Goal: Task Accomplishment & Management: Manage account settings

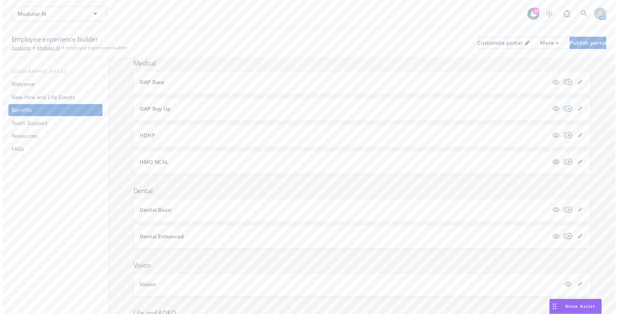
scroll to position [70, 0]
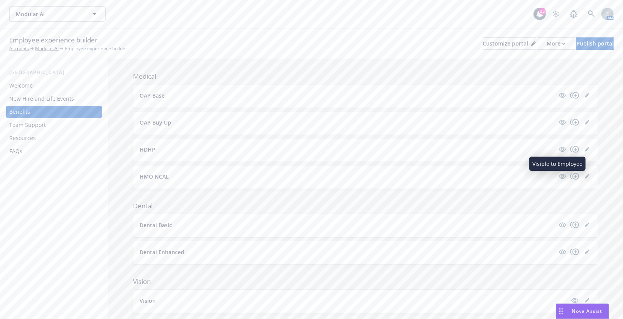
click at [584, 178] on link "editPencil" at bounding box center [586, 175] width 9 height 9
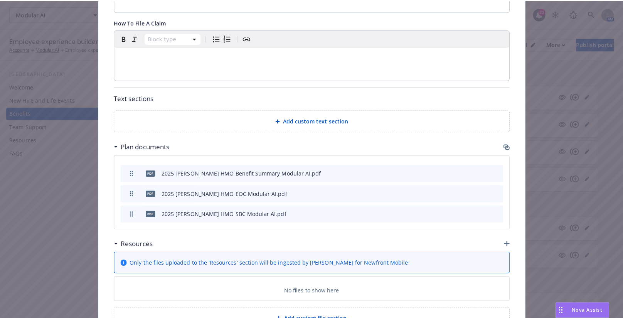
scroll to position [373, 0]
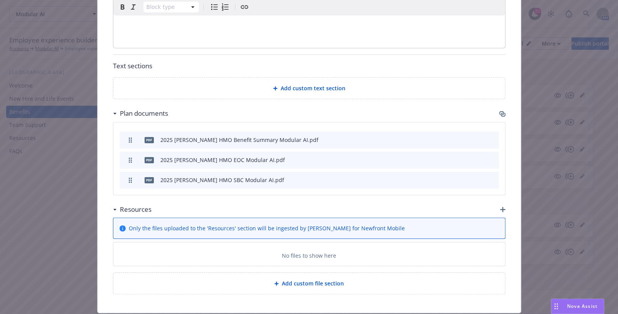
click at [498, 202] on div "Resources" at bounding box center [309, 209] width 392 height 16
click at [501, 207] on icon "button" at bounding box center [502, 209] width 5 height 5
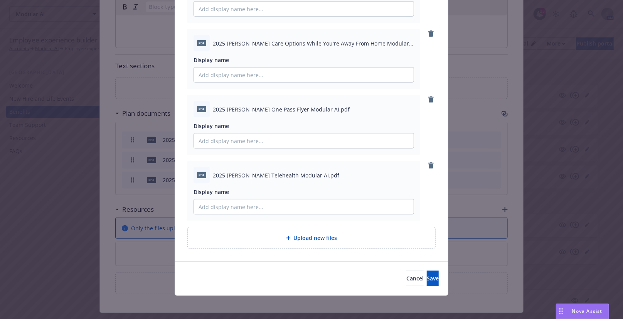
scroll to position [170, 0]
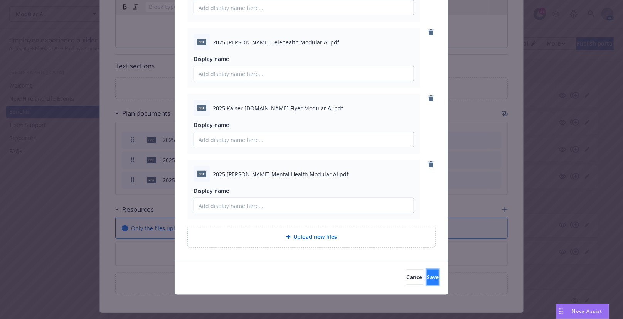
click at [427, 282] on button "Save" at bounding box center [433, 276] width 12 height 15
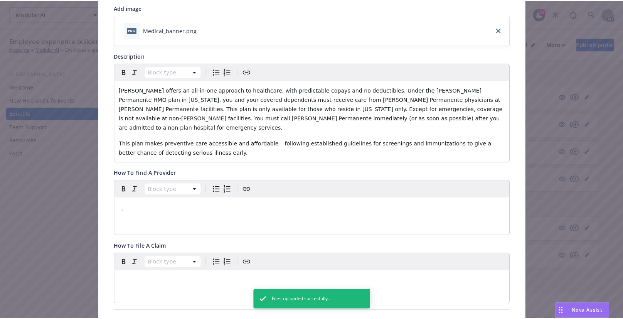
scroll to position [0, 0]
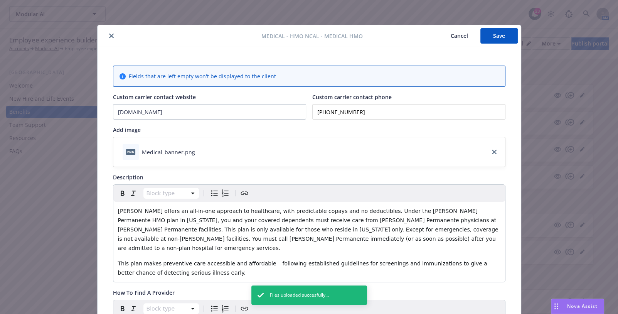
click at [502, 36] on button "Save" at bounding box center [498, 35] width 37 height 15
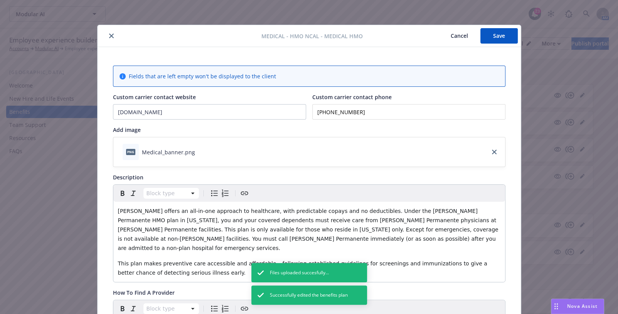
click at [109, 36] on icon "close" at bounding box center [111, 36] width 5 height 5
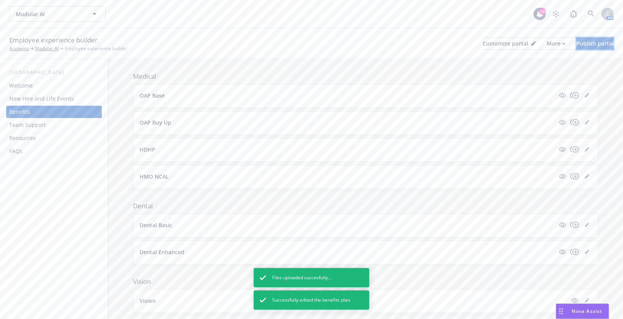
click at [578, 44] on div "Publish portal" at bounding box center [594, 44] width 37 height 12
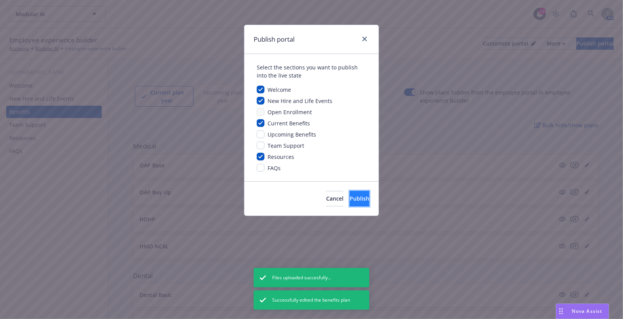
click at [349, 202] on button "Publish" at bounding box center [359, 198] width 20 height 15
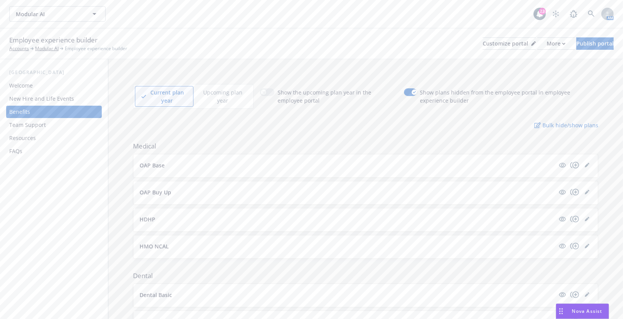
drag, startPoint x: 388, startPoint y: 35, endPoint x: 387, endPoint y: 26, distance: 8.9
click at [388, 35] on div "Employee experience builder Accounts Modular AI Employee experience builder Cus…" at bounding box center [311, 43] width 604 height 17
click at [585, 165] on icon "editPencil" at bounding box center [587, 165] width 4 height 4
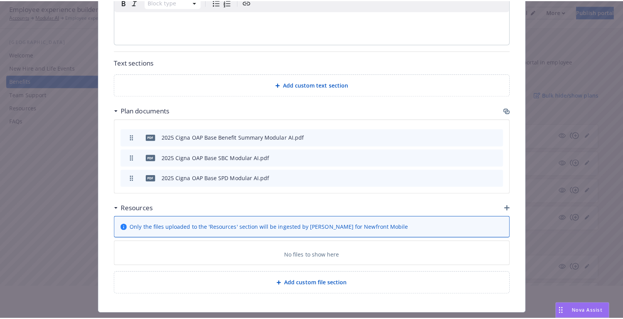
scroll to position [105, 0]
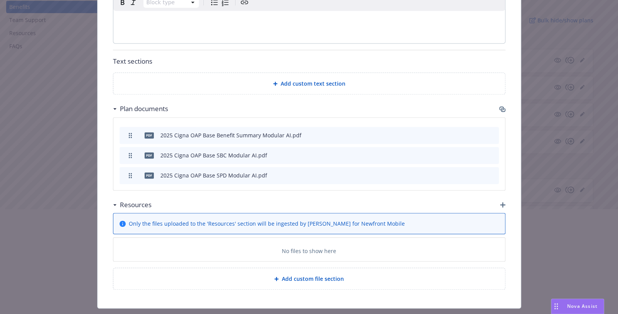
click at [501, 202] on icon "button" at bounding box center [502, 204] width 5 height 5
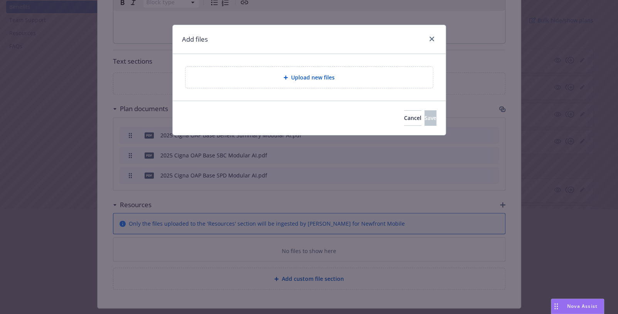
scroll to position [430, 0]
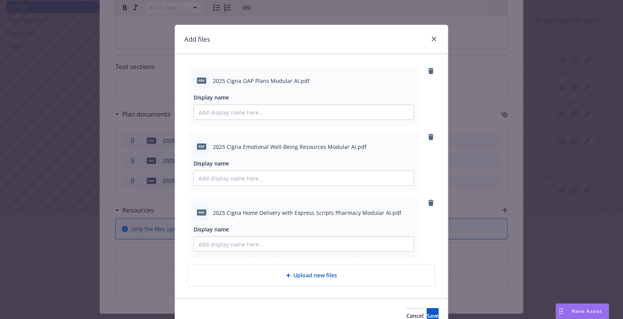
drag, startPoint x: 343, startPoint y: 37, endPoint x: 406, endPoint y: 148, distance: 127.7
click at [343, 37] on div "Add files" at bounding box center [311, 39] width 273 height 29
click at [432, 40] on icon "close" at bounding box center [434, 39] width 5 height 5
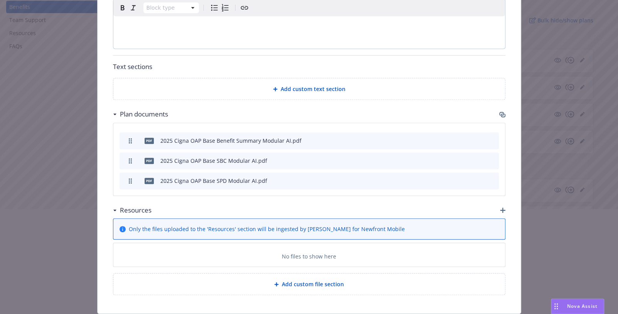
click at [501, 207] on icon "button" at bounding box center [502, 209] width 5 height 5
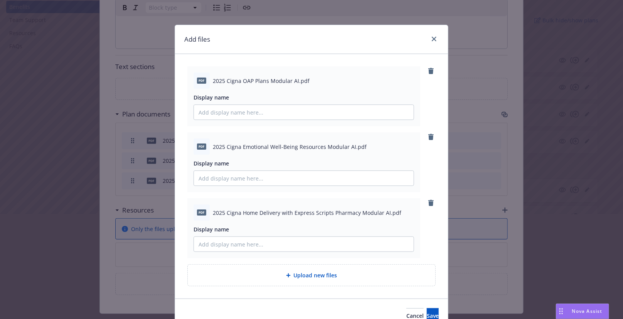
drag, startPoint x: 311, startPoint y: 29, endPoint x: 408, endPoint y: 41, distance: 97.9
click at [311, 29] on div "Add files" at bounding box center [311, 39] width 273 height 29
click at [424, 312] on body "Modular AI Modular AI 23 AM Employee experience builder Accounts Modular AI Emp…" at bounding box center [311, 128] width 623 height 467
click at [431, 41] on link "close" at bounding box center [433, 38] width 9 height 9
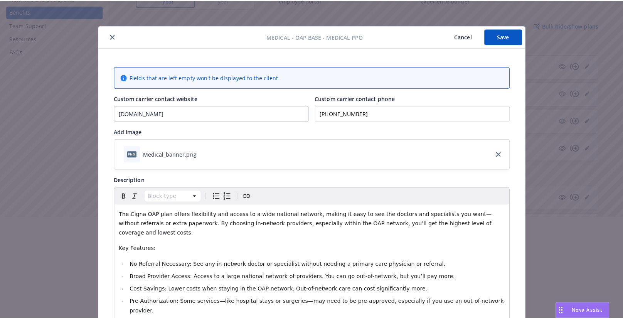
scroll to position [0, 0]
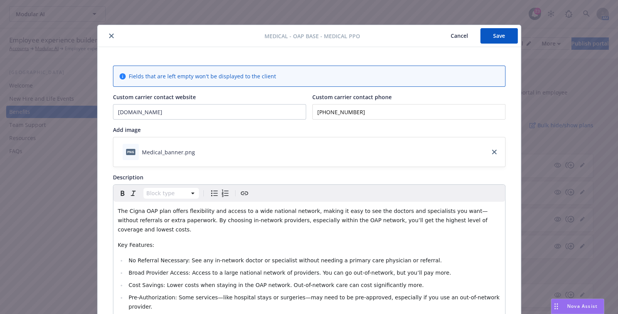
click at [493, 36] on button "Save" at bounding box center [498, 35] width 37 height 15
click at [112, 37] on button "close" at bounding box center [111, 35] width 9 height 9
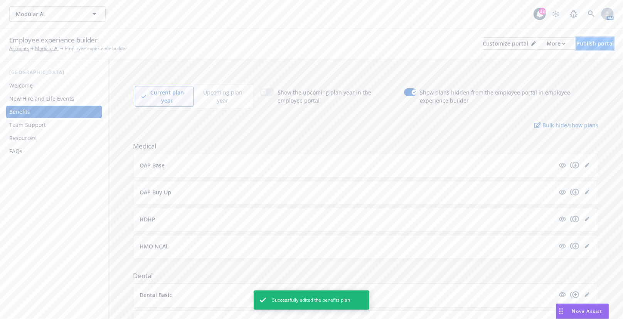
click at [583, 45] on div "Publish portal" at bounding box center [594, 44] width 37 height 12
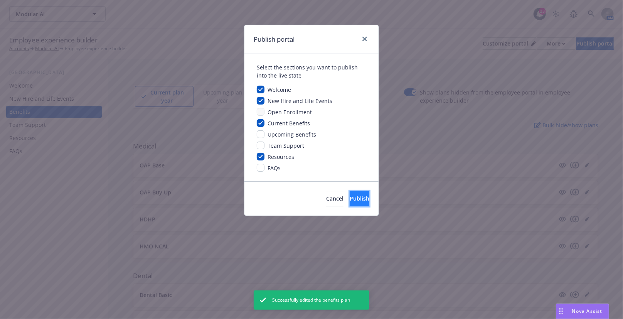
click at [349, 202] on button "Publish" at bounding box center [359, 198] width 20 height 15
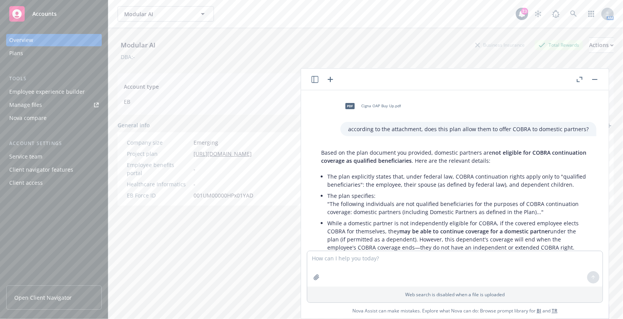
scroll to position [70, 0]
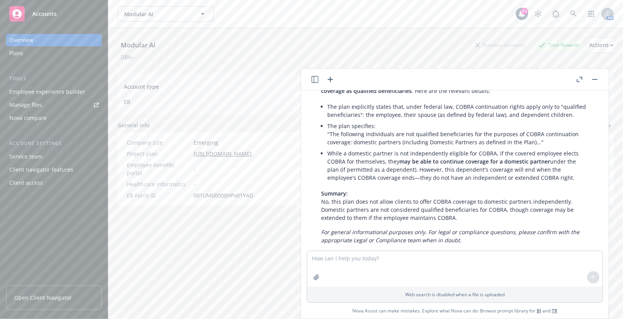
click at [71, 92] on div "Employee experience builder" at bounding box center [47, 92] width 76 height 12
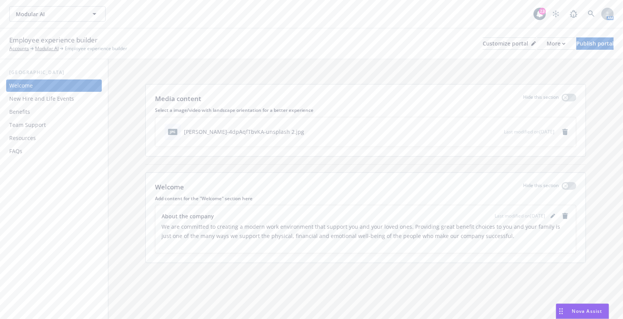
click at [38, 111] on div "Benefits" at bounding box center [53, 112] width 89 height 12
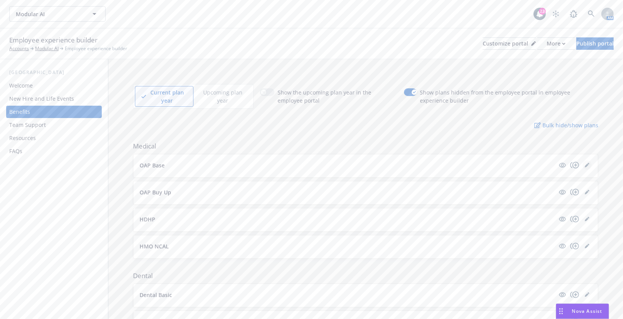
click at [583, 162] on link "editPencil" at bounding box center [586, 164] width 9 height 9
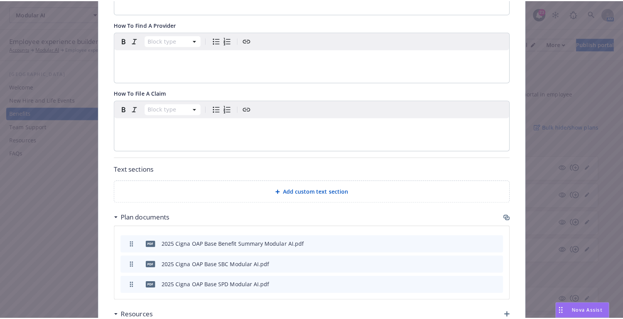
scroll to position [435, 0]
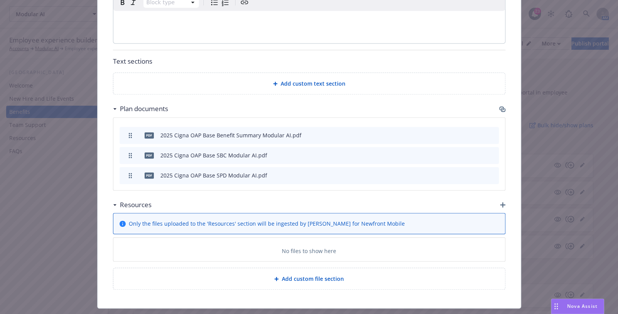
click at [500, 202] on icon "button" at bounding box center [502, 204] width 5 height 5
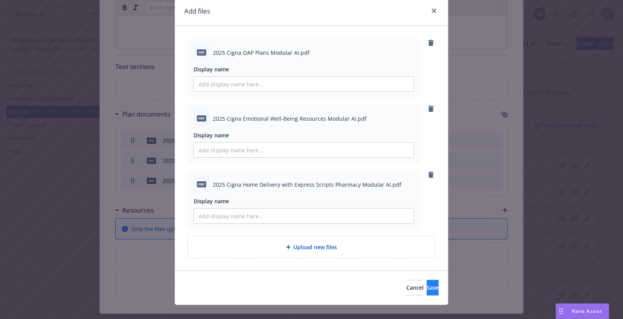
scroll to position [39, 0]
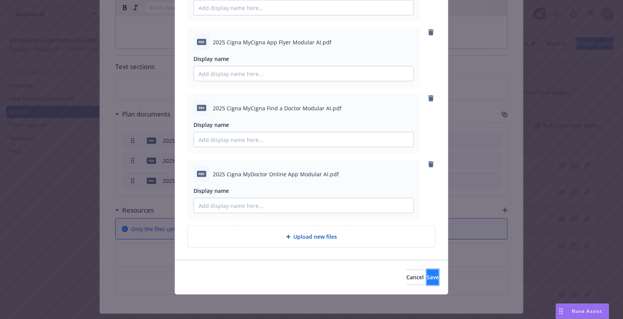
click at [427, 278] on button "Save" at bounding box center [433, 276] width 12 height 15
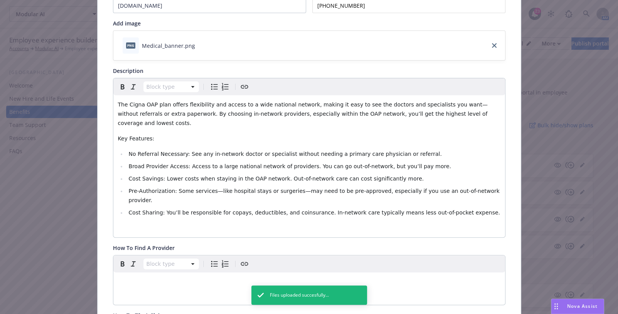
scroll to position [0, 0]
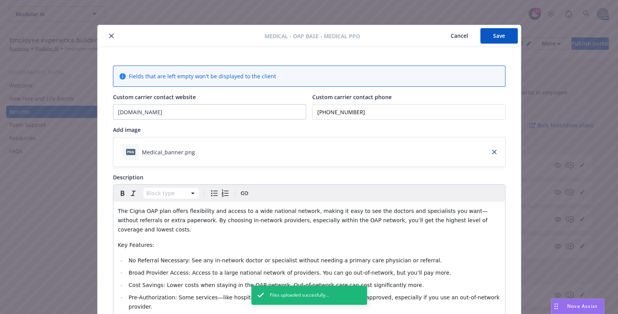
click at [491, 42] on button "Save" at bounding box center [498, 35] width 37 height 15
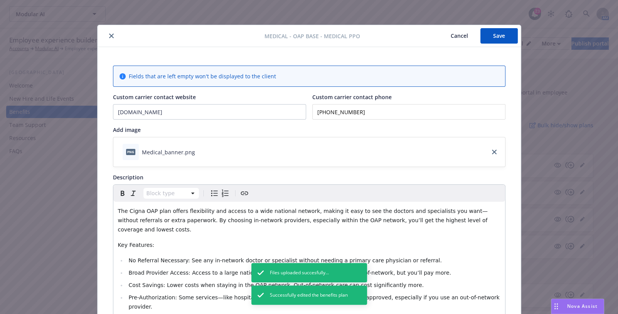
click at [109, 36] on icon "close" at bounding box center [111, 36] width 5 height 5
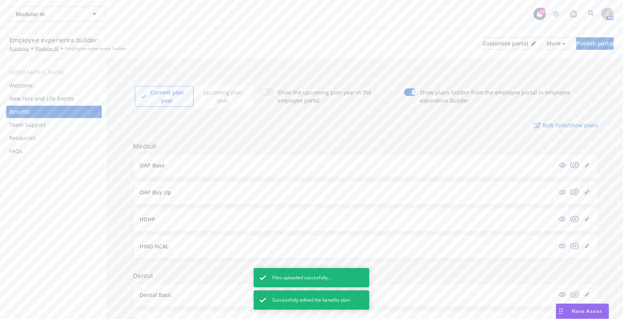
click at [585, 192] on icon "editPencil" at bounding box center [587, 192] width 5 height 5
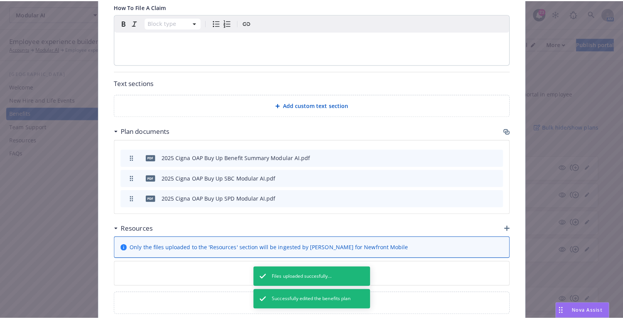
scroll to position [435, 0]
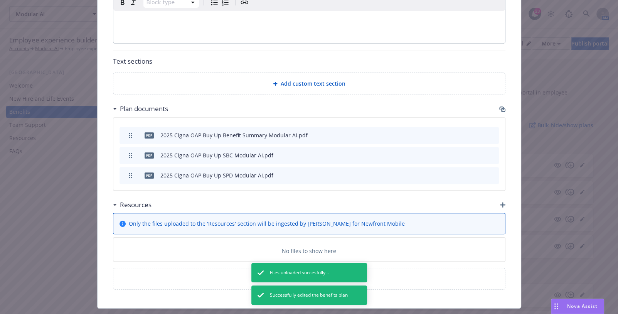
click at [501, 202] on icon "button" at bounding box center [502, 204] width 5 height 5
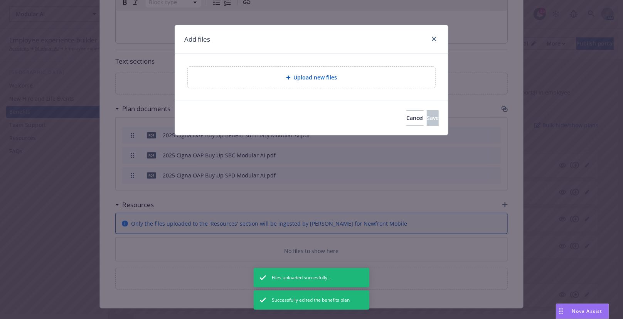
scroll to position [430, 0]
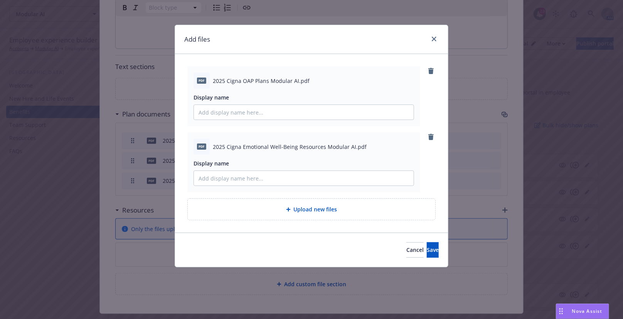
click at [360, 41] on div "Add files" at bounding box center [311, 39] width 273 height 29
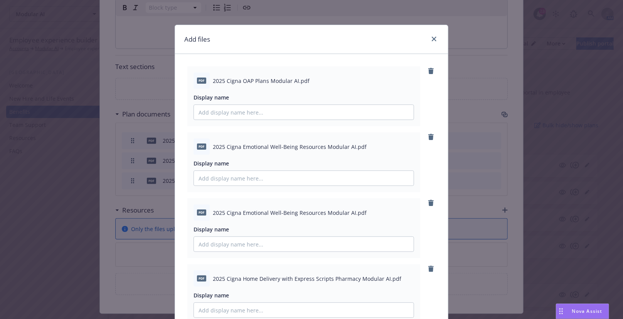
scroll to position [104, 0]
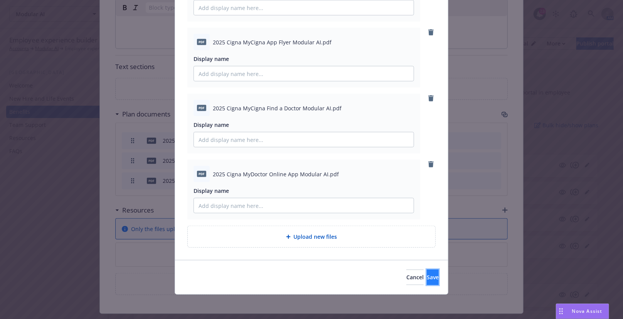
click at [427, 274] on span "Save" at bounding box center [433, 276] width 12 height 7
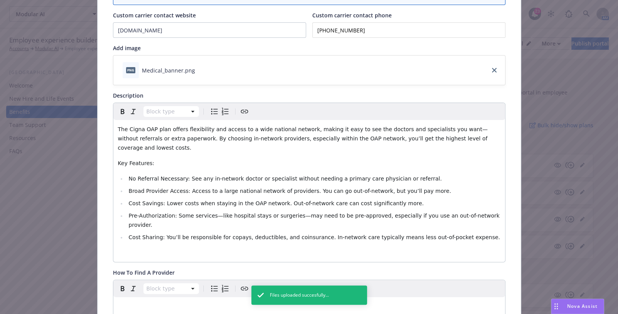
scroll to position [0, 0]
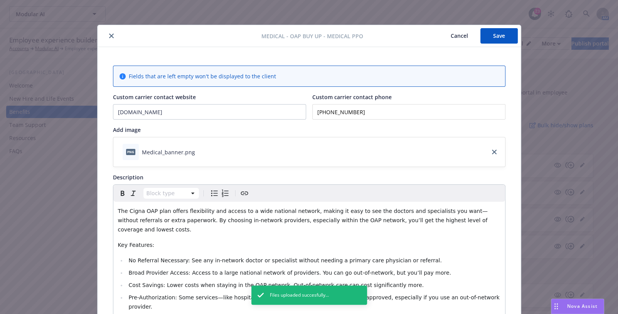
click at [501, 43] on button "Save" at bounding box center [498, 35] width 37 height 15
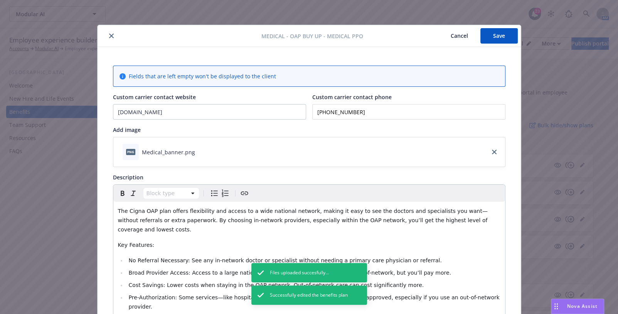
click at [109, 36] on icon "close" at bounding box center [111, 36] width 5 height 5
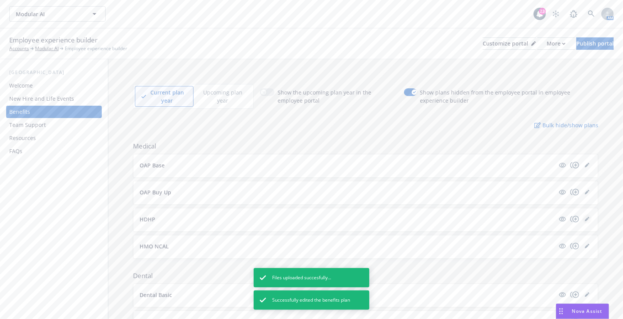
click at [585, 217] on icon "editPencil" at bounding box center [587, 219] width 5 height 5
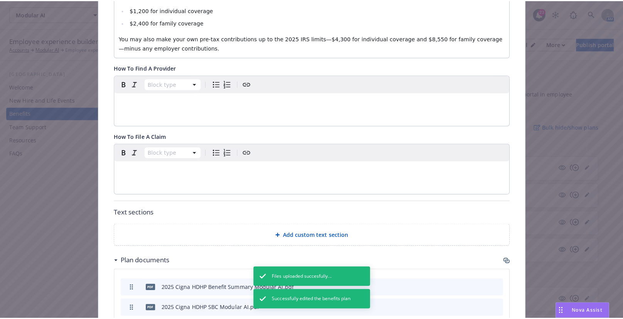
scroll to position [426, 0]
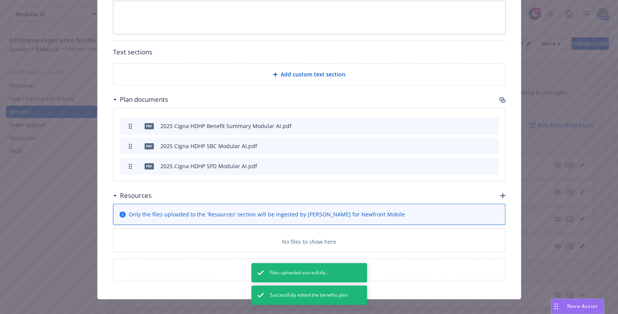
click at [501, 193] on icon "button" at bounding box center [502, 195] width 5 height 5
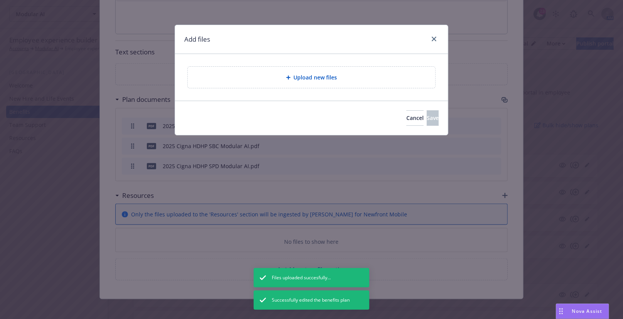
scroll to position [420, 0]
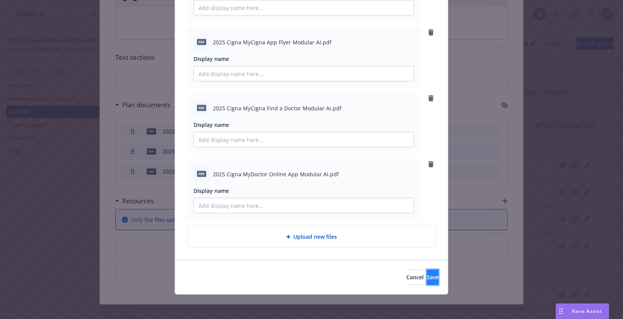
click at [427, 273] on span "Save" at bounding box center [433, 276] width 12 height 7
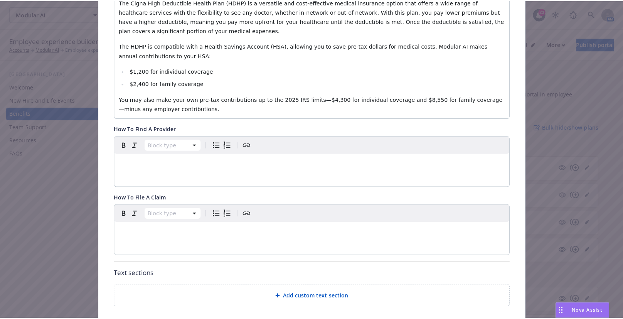
scroll to position [0, 0]
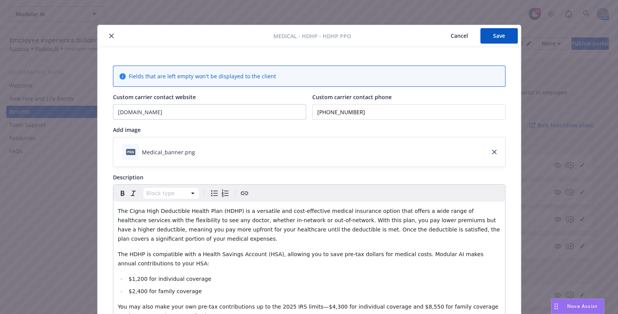
click at [502, 36] on button "Save" at bounding box center [498, 35] width 37 height 15
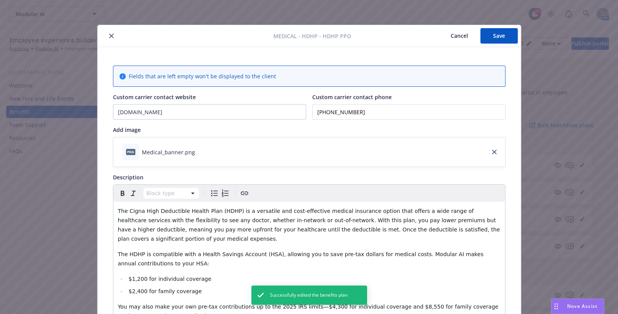
click at [109, 36] on icon "close" at bounding box center [111, 36] width 5 height 5
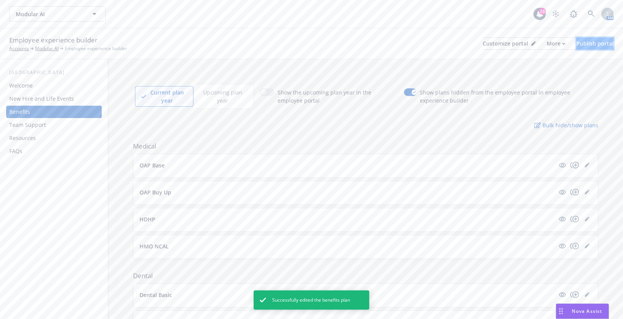
click at [587, 44] on div "Publish portal" at bounding box center [594, 44] width 37 height 12
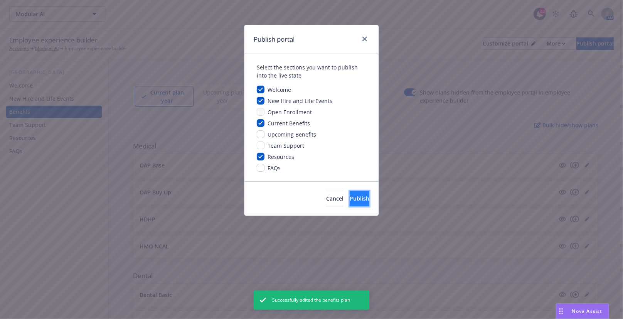
click at [357, 198] on button "Publish" at bounding box center [359, 198] width 20 height 15
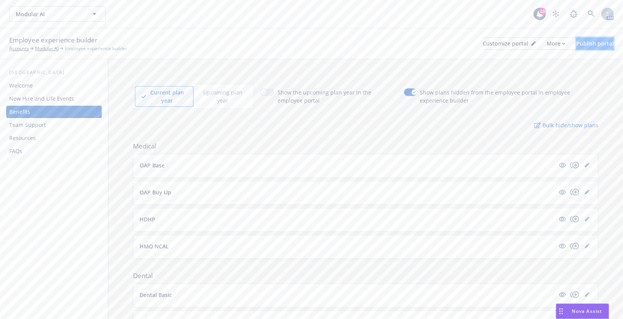
click at [590, 46] on div "Publish portal" at bounding box center [594, 44] width 37 height 12
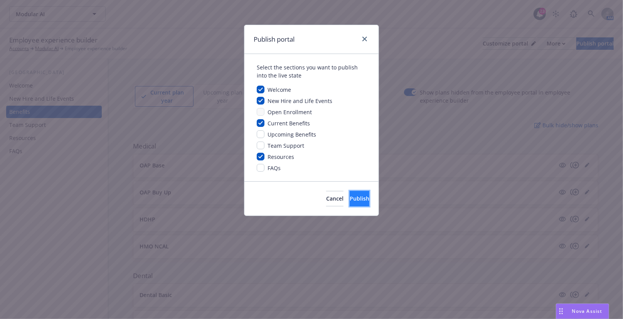
click at [363, 202] on button "Publish" at bounding box center [359, 198] width 20 height 15
